Goal: Task Accomplishment & Management: Use online tool/utility

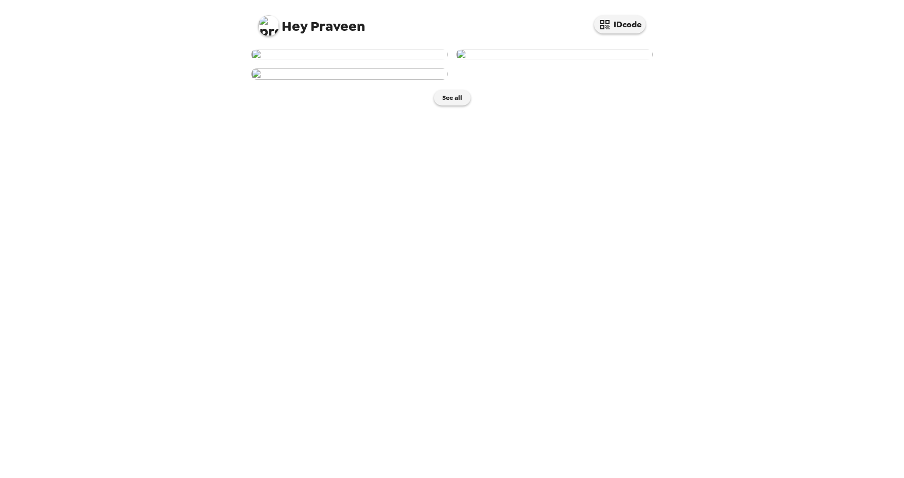
click at [345, 60] on img at bounding box center [349, 54] width 197 height 11
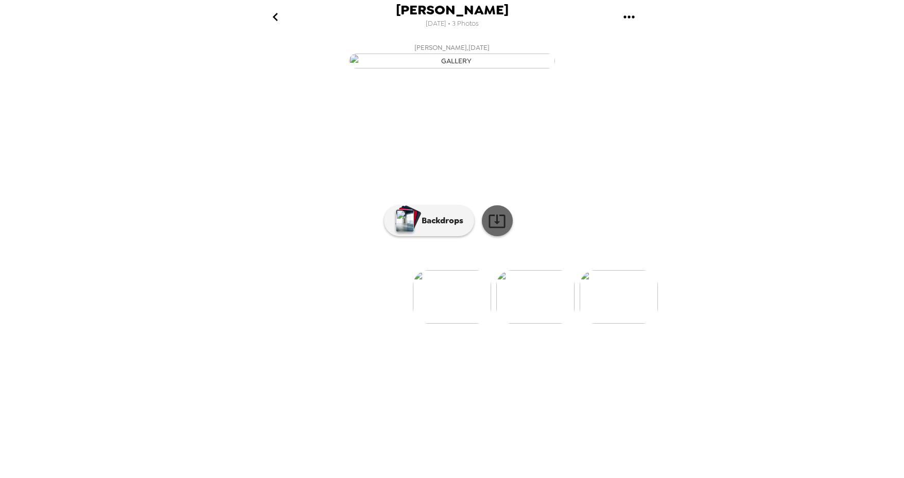
click at [501, 230] on icon at bounding box center [497, 221] width 18 height 18
click at [447, 227] on p "Backdrops" at bounding box center [440, 221] width 47 height 12
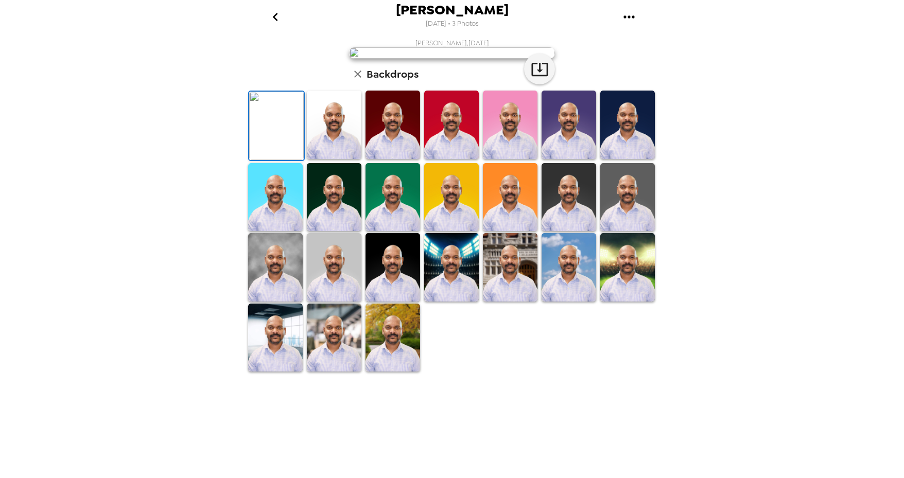
click at [322, 159] on img at bounding box center [334, 125] width 55 height 68
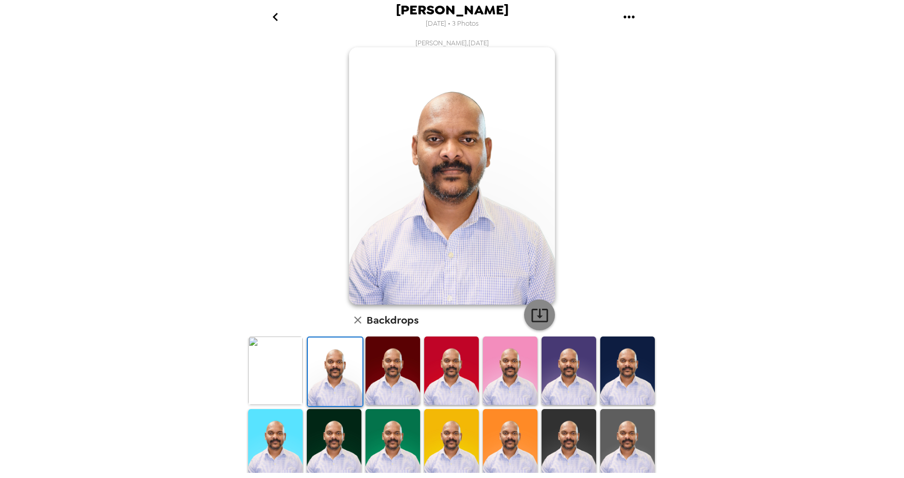
click at [532, 314] on icon "button" at bounding box center [540, 315] width 18 height 18
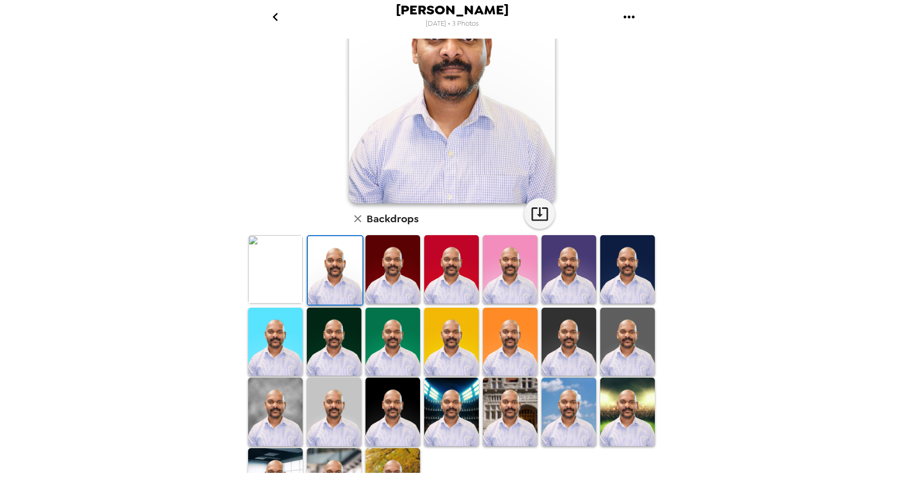
scroll to position [103, 0]
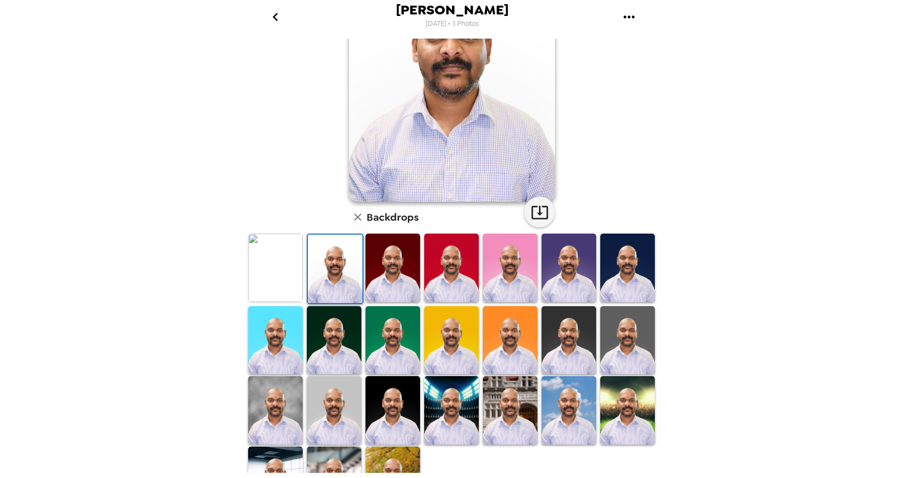
click at [631, 274] on img at bounding box center [627, 268] width 55 height 68
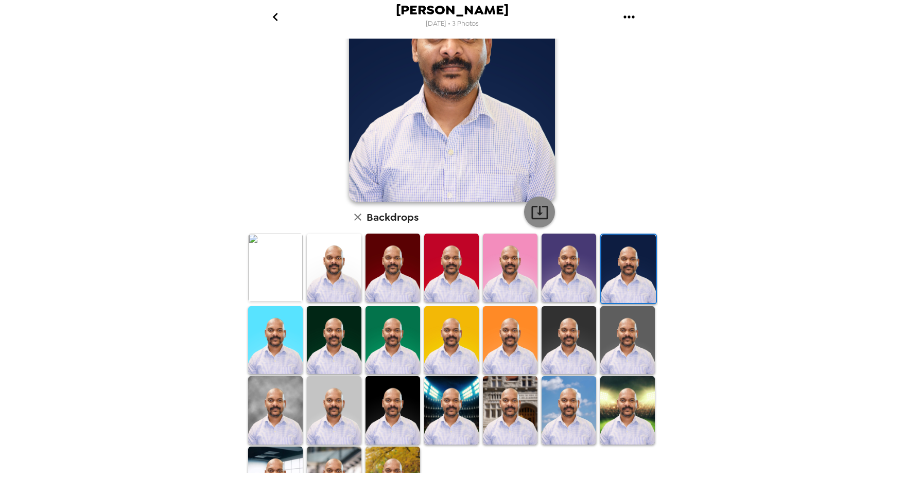
click at [537, 211] on icon "button" at bounding box center [540, 212] width 18 height 18
drag, startPoint x: 340, startPoint y: 346, endPoint x: 475, endPoint y: 278, distance: 151.3
click at [340, 346] on img at bounding box center [334, 340] width 55 height 68
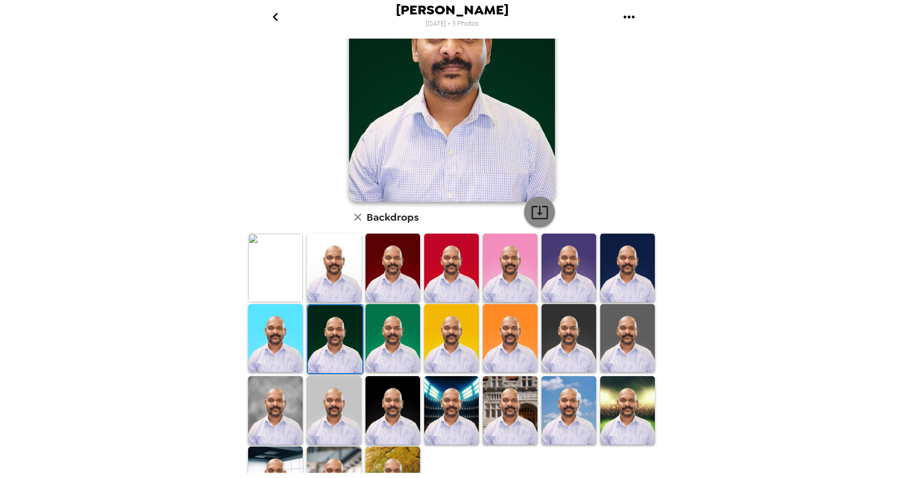
click at [534, 217] on icon "button" at bounding box center [540, 212] width 18 height 18
drag, startPoint x: 550, startPoint y: 321, endPoint x: 548, endPoint y: 268, distance: 52.5
click at [550, 321] on img at bounding box center [569, 338] width 55 height 68
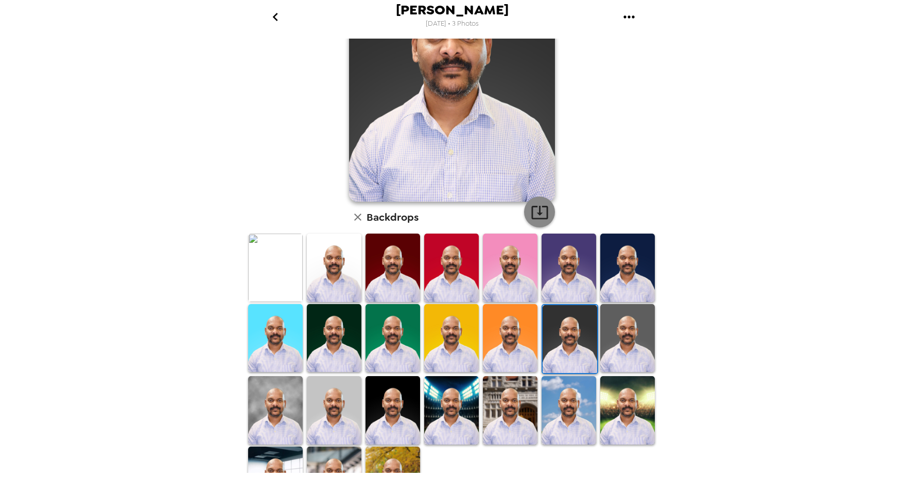
click at [540, 216] on icon "button" at bounding box center [540, 212] width 18 height 18
click at [617, 337] on img at bounding box center [627, 338] width 55 height 68
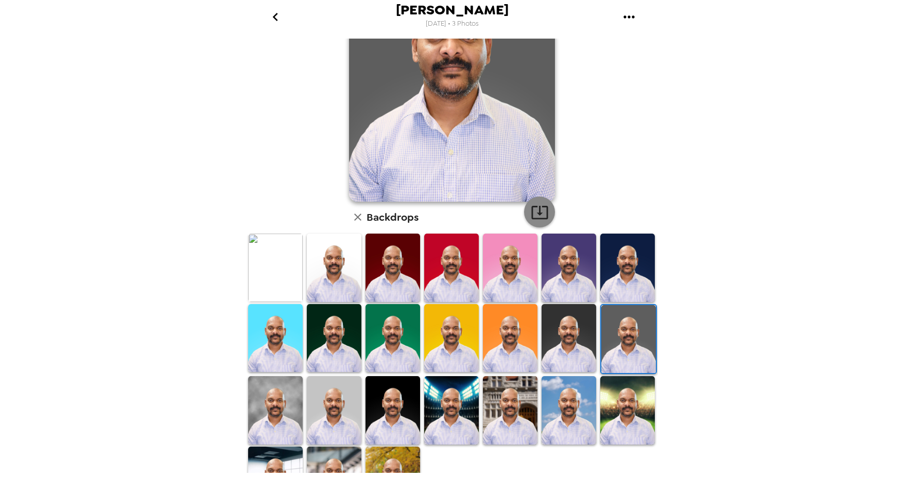
click at [536, 215] on icon "button" at bounding box center [539, 212] width 16 height 13
drag, startPoint x: 276, startPoint y: 404, endPoint x: 473, endPoint y: 266, distance: 240.3
click at [276, 404] on img at bounding box center [275, 410] width 55 height 68
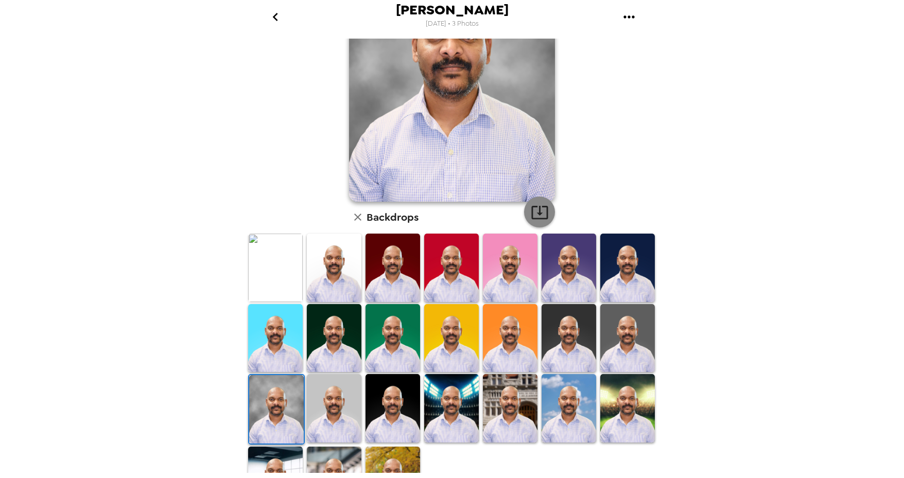
click at [538, 222] on button "button" at bounding box center [539, 212] width 31 height 31
drag, startPoint x: 316, startPoint y: 400, endPoint x: 487, endPoint y: 261, distance: 219.6
click at [316, 400] on img at bounding box center [334, 408] width 55 height 68
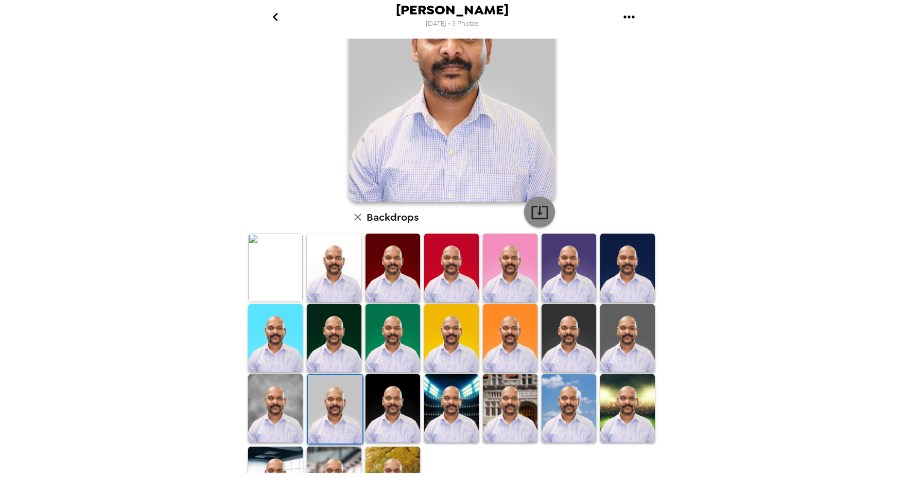
click at [532, 225] on button "button" at bounding box center [539, 212] width 31 height 31
click at [387, 411] on img at bounding box center [393, 408] width 55 height 68
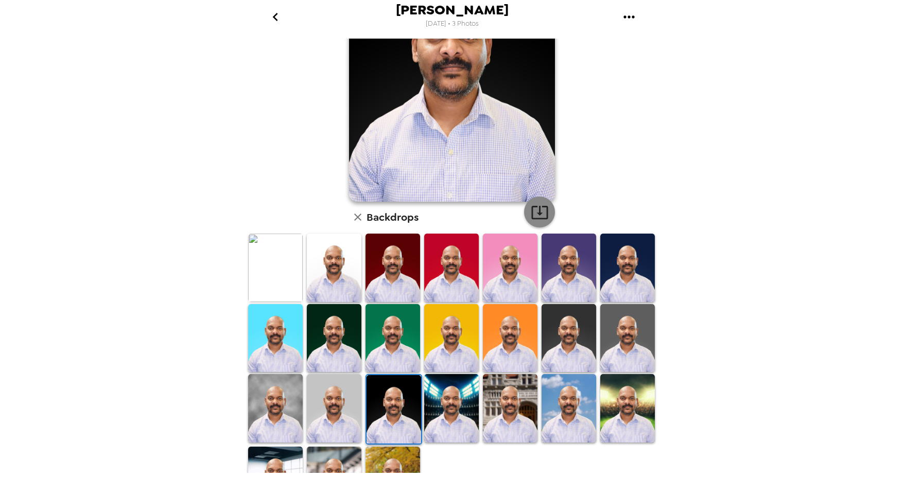
click at [536, 210] on icon "button" at bounding box center [539, 212] width 16 height 13
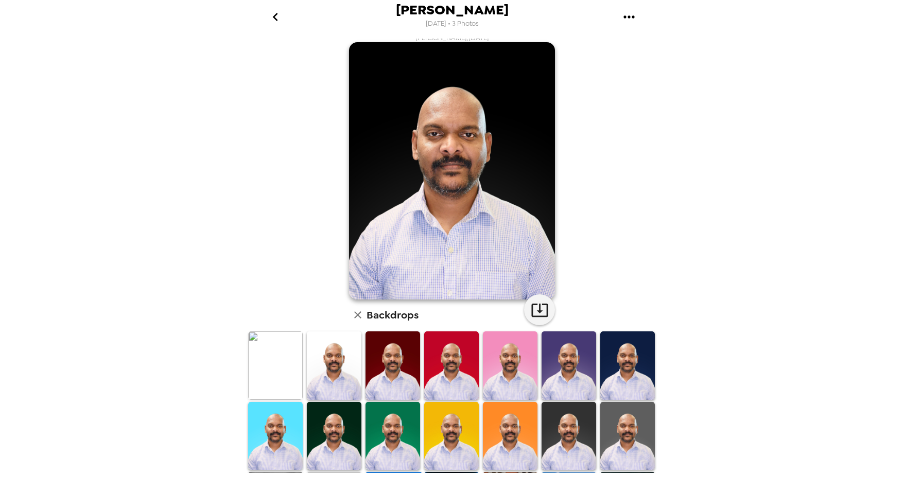
scroll to position [0, 0]
